Goal: Task Accomplishment & Management: Complete application form

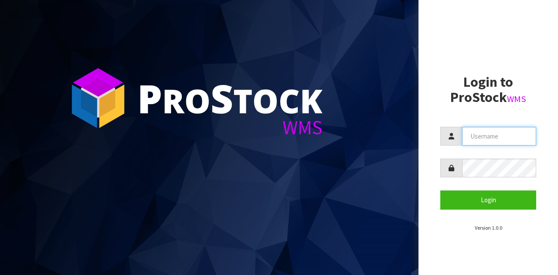
click at [498, 139] on input "text" at bounding box center [499, 136] width 74 height 19
type input "GATOR"
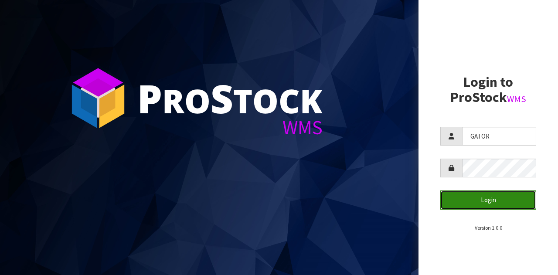
click at [469, 204] on button "Login" at bounding box center [488, 199] width 96 height 19
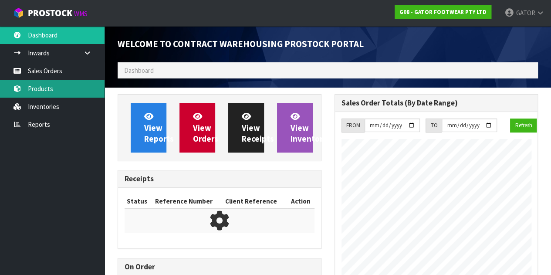
scroll to position [444, 217]
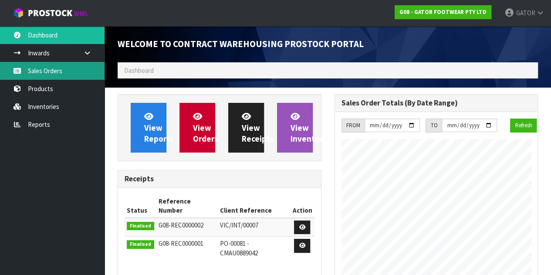
click at [69, 70] on link "Sales Orders" at bounding box center [52, 71] width 105 height 18
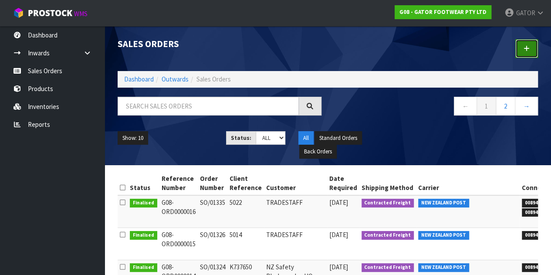
click at [517, 41] on link at bounding box center [527, 48] width 23 height 19
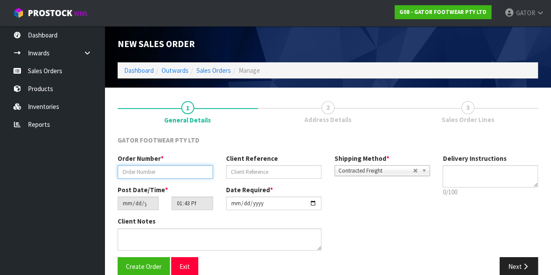
click at [154, 170] on input "text" at bounding box center [165, 172] width 95 height 14
paste input "SO/0134"
type input "SO/0134"
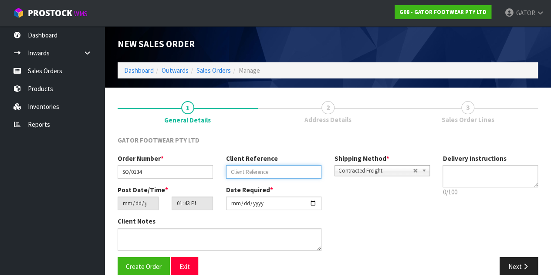
click at [243, 171] on input "text" at bounding box center [273, 172] width 95 height 14
type input "5042"
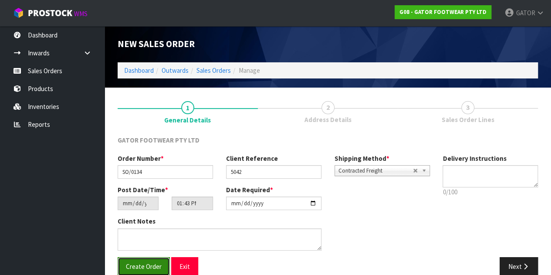
click at [137, 268] on span "Create Order" at bounding box center [144, 266] width 36 height 8
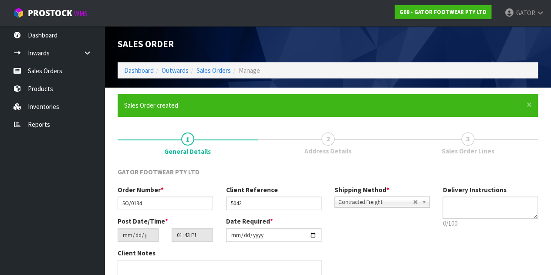
type input "17:43:00.000"
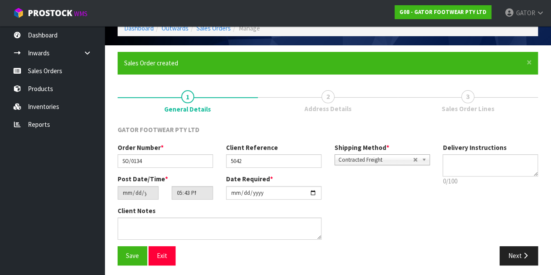
scroll to position [41, 0]
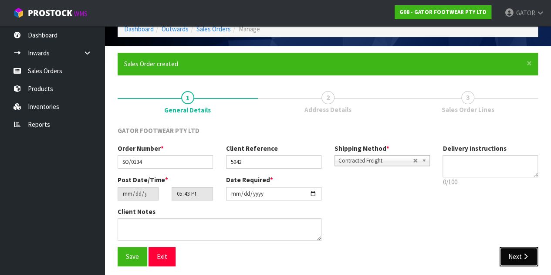
click at [510, 256] on button "Next" at bounding box center [519, 256] width 38 height 19
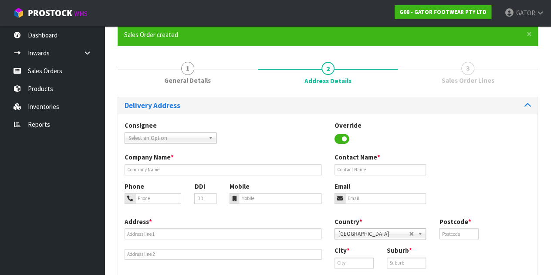
scroll to position [69, 0]
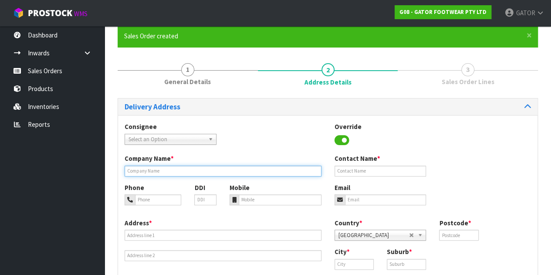
click at [186, 173] on input "text" at bounding box center [223, 171] width 197 height 11
type input "T"
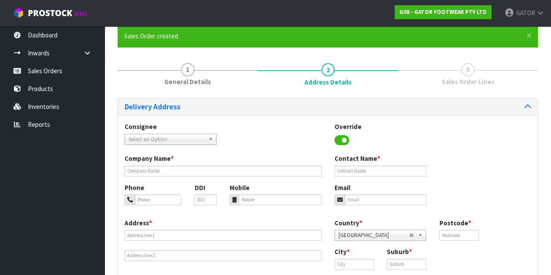
click at [191, 140] on span "Select an Option" at bounding box center [167, 139] width 76 height 10
type input "tradesta"
click at [144, 164] on li "TRASTACHC - TRADESTA FF" at bounding box center [171, 164] width 88 height 11
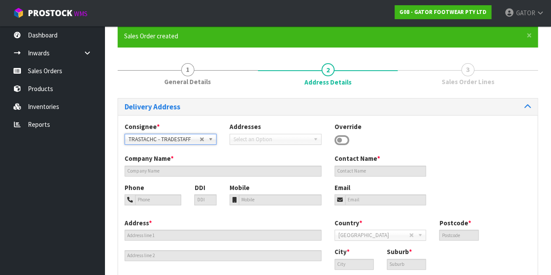
type input "TRADESTAFF"
type input "[PERSON_NAME]"
type input "[EMAIL_ADDRESS][DOMAIN_NAME]"
type input "[STREET_ADDRESS]"
type input "8011"
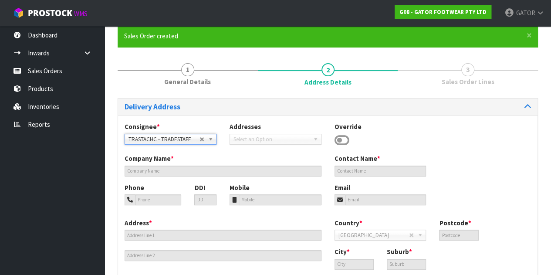
type input "[GEOGRAPHIC_DATA]"
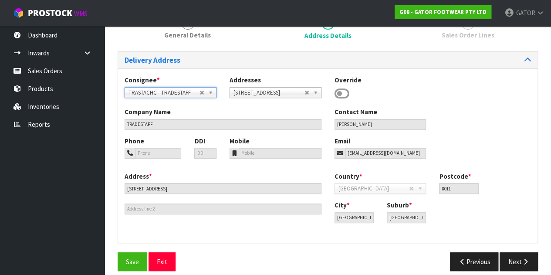
scroll to position [124, 0]
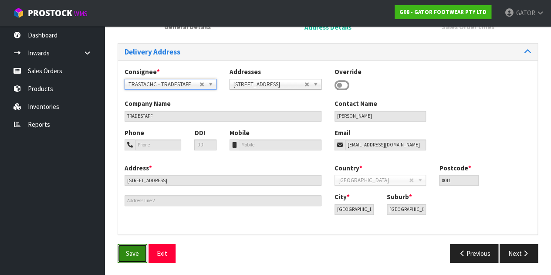
click at [131, 251] on span "Save" at bounding box center [132, 253] width 13 height 8
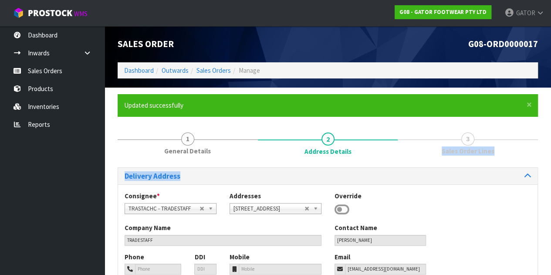
drag, startPoint x: 547, startPoint y: 129, endPoint x: 558, endPoint y: 183, distance: 54.5
click at [551, 183] on html "Toggle navigation ProStock WMS G08 - GATOR FOOTWEAR PTY LTD GATOR Logout Dashbo…" at bounding box center [275, 137] width 551 height 275
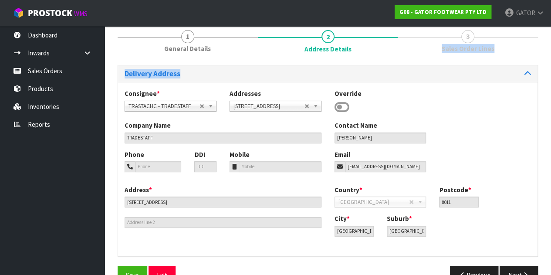
scroll to position [103, 0]
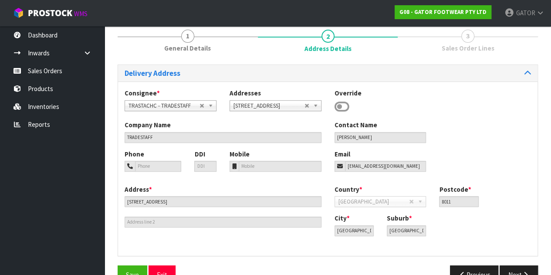
click at [546, 234] on section "× Close Updated successfully 1 General Details 2 Address Details 3 Sales Order …" at bounding box center [328, 141] width 447 height 313
click at [342, 258] on div "Delivery Address Consignee * 000001.BAY MECHANICS - BAY MECHANICS 000001A - BRA…" at bounding box center [328, 178] width 421 height 227
click at [518, 267] on button "Next" at bounding box center [519, 274] width 38 height 19
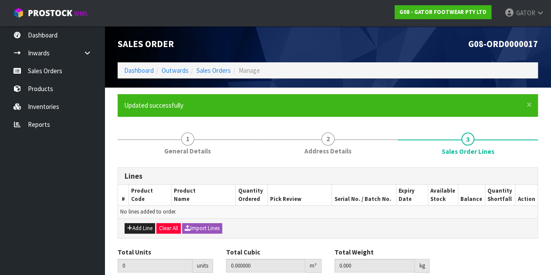
scroll to position [34, 0]
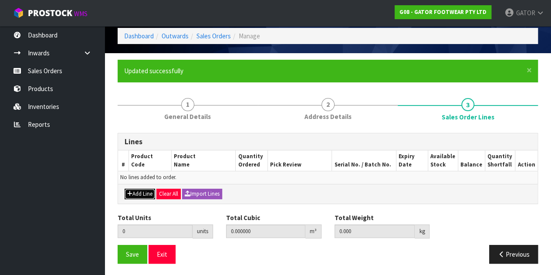
click at [136, 190] on button "Add Line" at bounding box center [140, 194] width 31 height 10
type input "0"
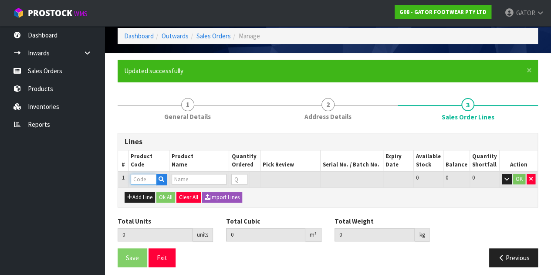
click at [146, 175] on input "text" at bounding box center [143, 179] width 25 height 11
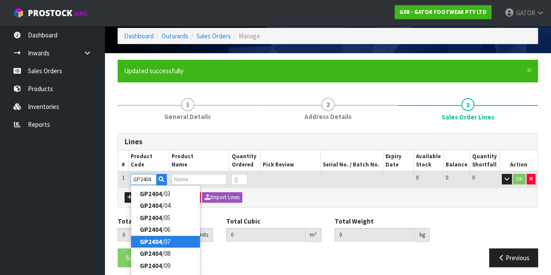
type input "GP2404"
click at [160, 245] on strong "GP2404" at bounding box center [151, 242] width 22 height 8
type input "GP2404/07"
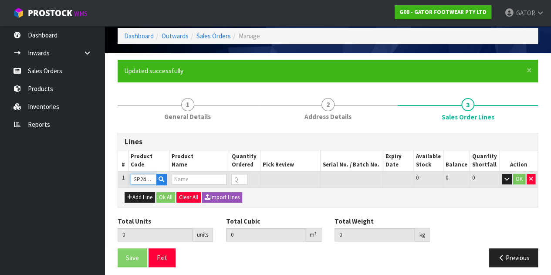
type input "0.000000"
type input "0.000"
type input "GATOR POLAR SAFETY BOOT SIZE: 07 ([GEOGRAPHIC_DATA]/AU)/41"
type input "0"
click at [141, 178] on input "GP2404/07" at bounding box center [143, 179] width 25 height 11
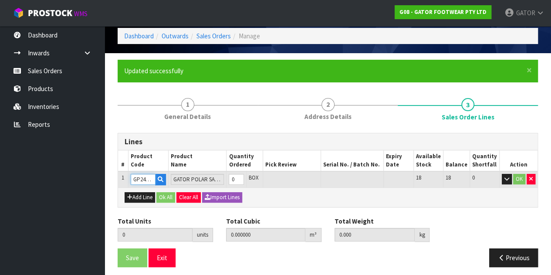
click at [154, 178] on input "GP2404/07" at bounding box center [143, 179] width 25 height 11
drag, startPoint x: 135, startPoint y: 181, endPoint x: 176, endPoint y: 185, distance: 41.2
click at [176, 185] on tr "1 GP2404/07 GATOR POLAR SAFETY BOOT SIZE: 07 ([GEOGRAPHIC_DATA]/AU)/41 0 BOX 18…" at bounding box center [328, 179] width 420 height 16
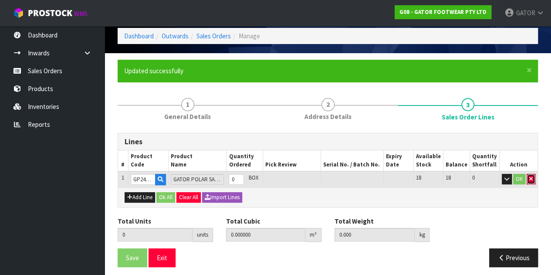
click at [534, 179] on button "button" at bounding box center [531, 179] width 9 height 10
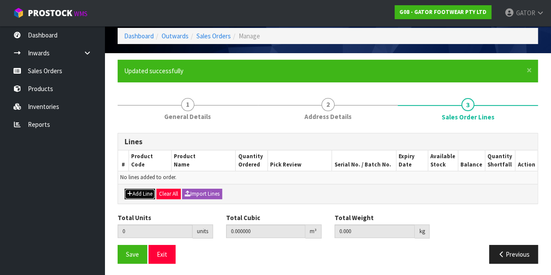
click at [133, 195] on button "Add Line" at bounding box center [140, 194] width 31 height 10
type input "0"
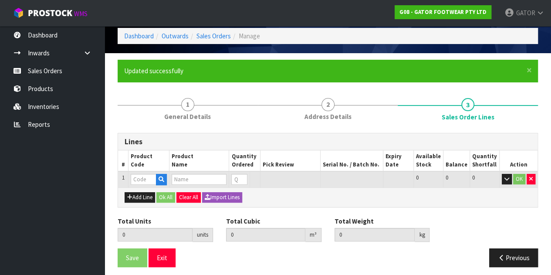
click at [141, 173] on td at bounding box center [149, 179] width 41 height 16
click at [143, 176] on input "text" at bounding box center [143, 179] width 25 height 11
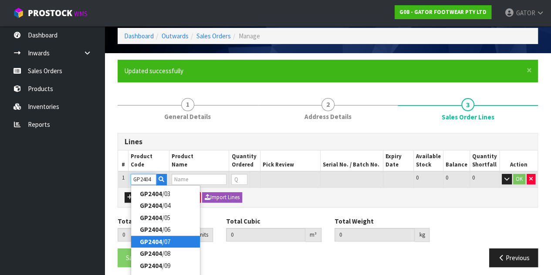
type input "GP2404"
click at [169, 240] on link "GP2404 /07" at bounding box center [165, 242] width 69 height 12
type input "GP2404/07"
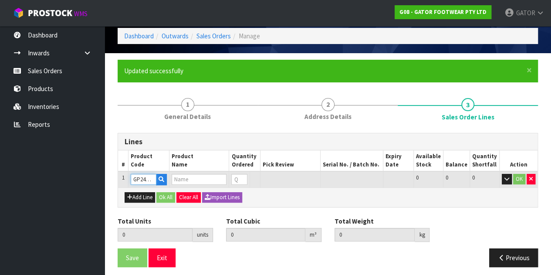
type input "0.000000"
type input "0.000"
type input "GATOR POLAR SAFETY BOOT SIZE: 07 ([GEOGRAPHIC_DATA]/AU)/41"
type input "0"
type input "1"
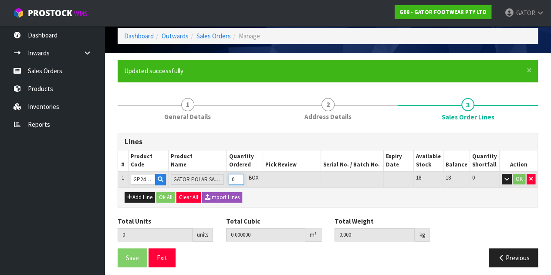
type input "0.01554"
type input "2.1"
type input "1"
click at [244, 178] on input "1" at bounding box center [236, 179] width 15 height 11
click at [519, 180] on button "OK" at bounding box center [519, 179] width 12 height 10
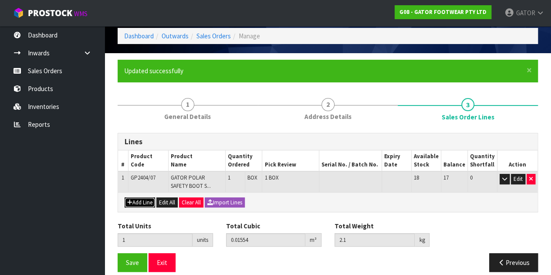
click at [144, 204] on button "Add Line" at bounding box center [140, 202] width 31 height 10
type input "0"
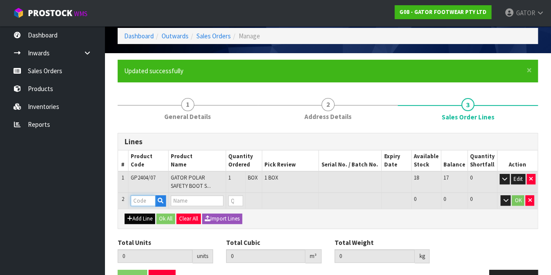
click at [144, 204] on input "text" at bounding box center [143, 200] width 25 height 11
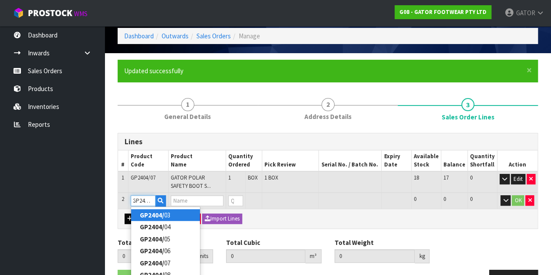
type input "GP2404/08"
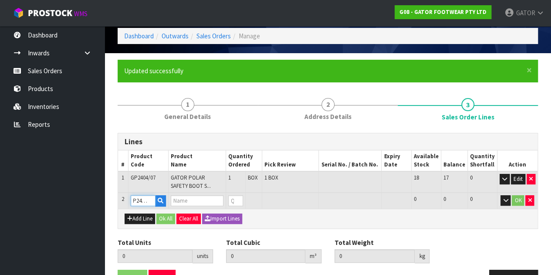
type input "1"
type input "0.01554"
type input "2.1"
type input "GATOR POLAR SAFETY BOOT SIZE: 08 ([GEOGRAPHIC_DATA]/AU)/42"
type input "0"
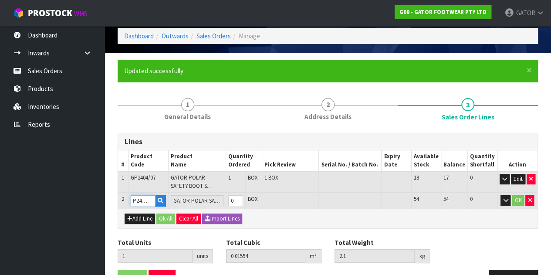
type input "GP2404/08"
type input "2"
type input "0.032375"
type input "4.25"
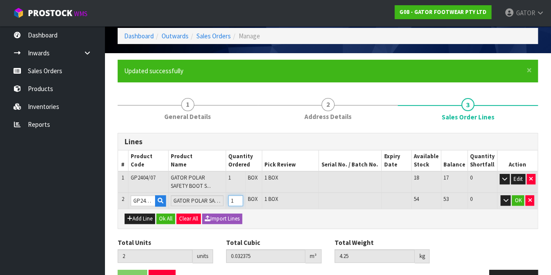
type input "1"
click at [243, 197] on input "1" at bounding box center [235, 200] width 15 height 11
type input "3"
type input "0.04921"
type input "6.4"
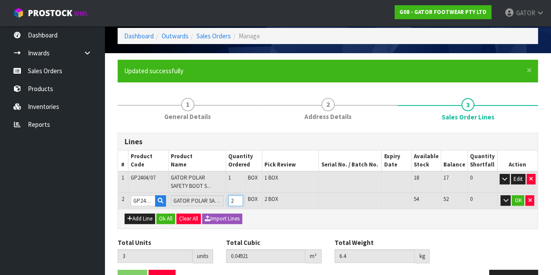
type input "2"
click at [243, 197] on input "2" at bounding box center [235, 200] width 15 height 11
type input "4"
type input "0.066045"
type input "8.55"
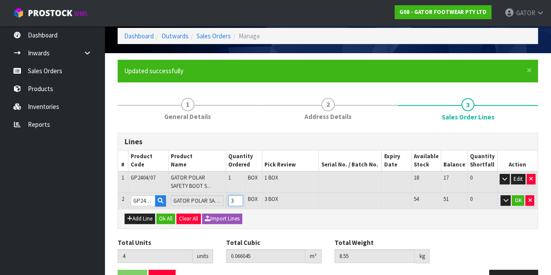
type input "3"
click at [243, 197] on input "3" at bounding box center [235, 200] width 15 height 11
click at [518, 199] on button "OK" at bounding box center [518, 200] width 12 height 10
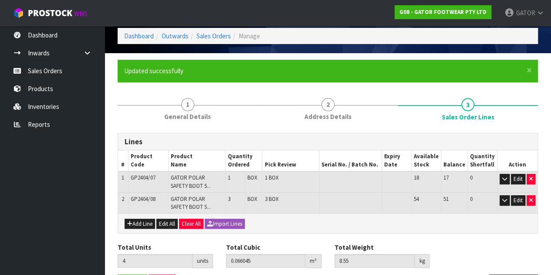
click at [540, 64] on div "× Close Updated successfully 1 General Details 2 Address Details 3 Sales Order …" at bounding box center [328, 180] width 434 height 240
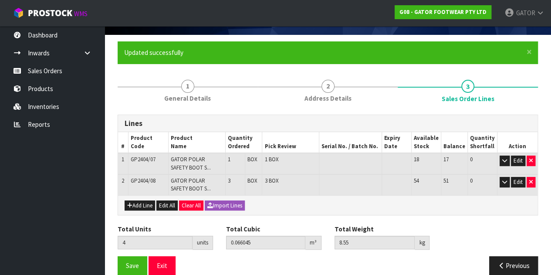
scroll to position [65, 0]
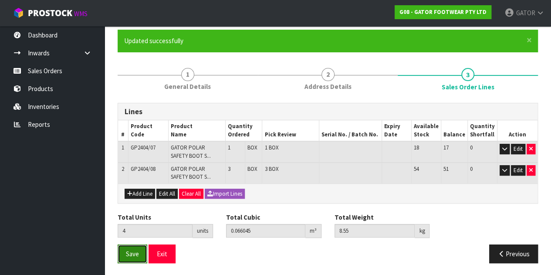
click at [138, 250] on span "Save" at bounding box center [132, 254] width 13 height 8
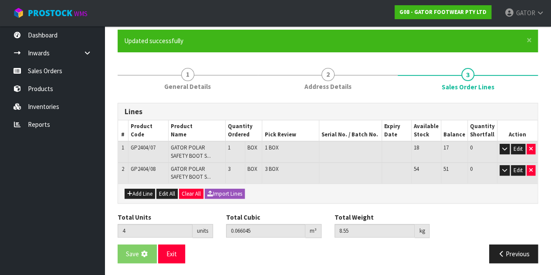
scroll to position [0, 0]
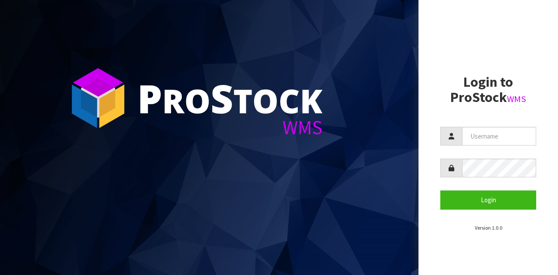
click at [468, 125] on section "Login to ProStock WMS Login Version 1.0.0" at bounding box center [488, 153] width 96 height 157
click at [474, 132] on input "text" at bounding box center [499, 136] width 74 height 19
type input "GATOR"
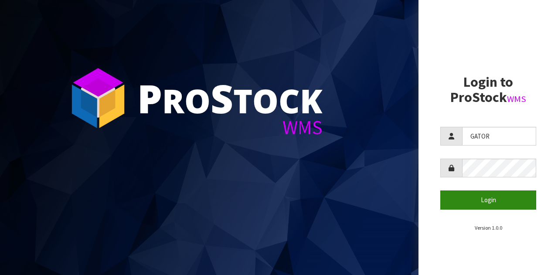
click at [455, 192] on button "Login" at bounding box center [488, 199] width 96 height 19
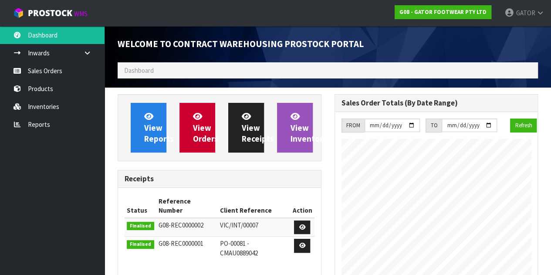
scroll to position [444, 217]
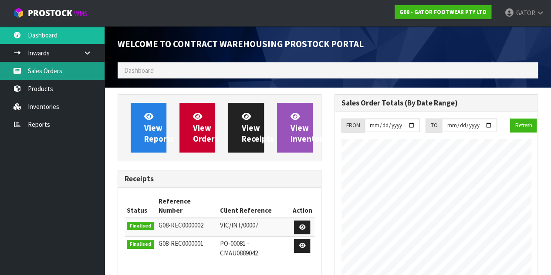
click at [44, 70] on link "Sales Orders" at bounding box center [52, 71] width 105 height 18
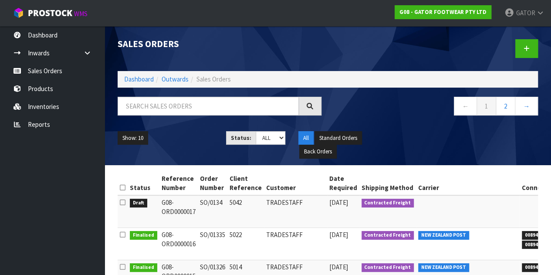
click at [233, 207] on td "5042" at bounding box center [246, 211] width 37 height 33
click at [193, 215] on td "G08-ORD 0000017" at bounding box center [179, 211] width 38 height 33
click at [265, 221] on td "TRADESTAFF" at bounding box center [295, 211] width 63 height 33
click at [239, 210] on td "5042" at bounding box center [246, 211] width 37 height 33
click at [165, 208] on td "G08-ORD 0000017" at bounding box center [179, 211] width 38 height 33
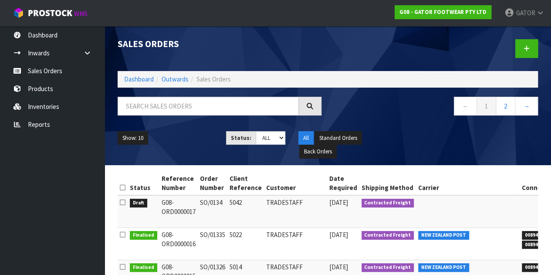
click at [127, 199] on td at bounding box center [123, 211] width 10 height 33
click at [123, 200] on icon at bounding box center [123, 202] width 6 height 7
click at [0, 0] on input "checkbox" at bounding box center [0, 0] width 0 height 0
click at [123, 200] on icon at bounding box center [123, 202] width 6 height 7
click at [0, 0] on input "checkbox" at bounding box center [0, 0] width 0 height 0
